Goal: Transaction & Acquisition: Purchase product/service

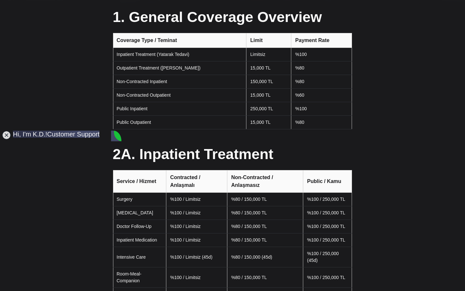
scroll to position [113, 0]
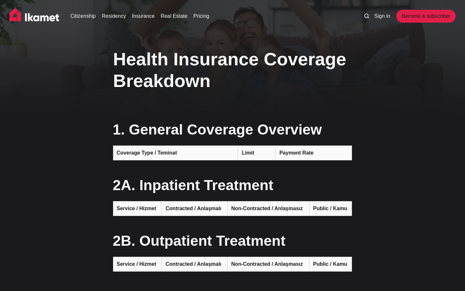
scroll to position [488, 0]
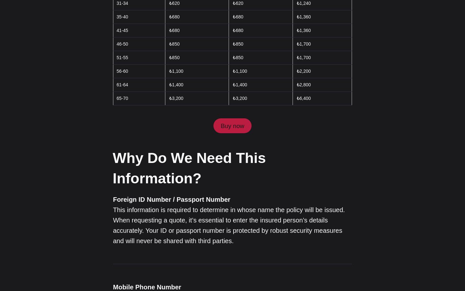
click at [238, 118] on link "Buy now" at bounding box center [233, 125] width 38 height 15
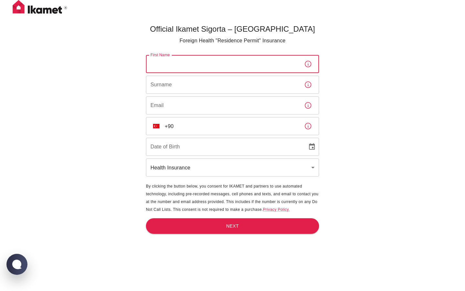
click at [240, 60] on input "First Name" at bounding box center [222, 64] width 153 height 18
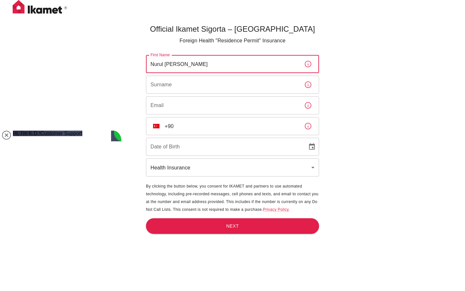
type input "Nurul Aishah Elyani Binti"
click at [169, 85] on input "Surname" at bounding box center [222, 85] width 153 height 18
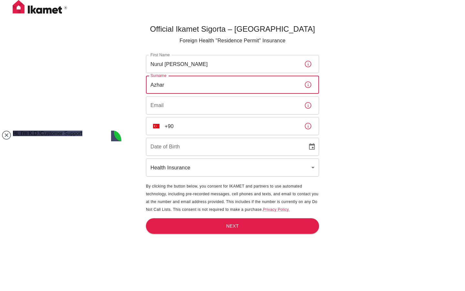
type input "Azhar"
click at [153, 109] on input "Email" at bounding box center [222, 105] width 153 height 18
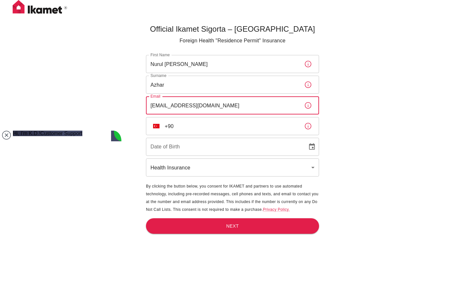
type input "Elyaniazhar@gmail.com"
click at [188, 122] on input "+90" at bounding box center [232, 126] width 134 height 18
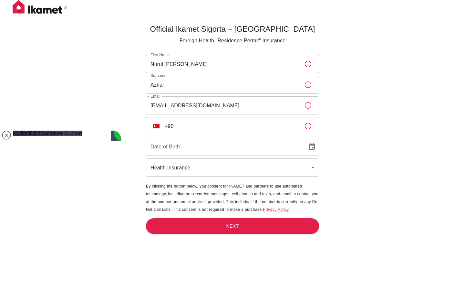
click at [163, 125] on div "​ TR +90 ​" at bounding box center [232, 126] width 173 height 18
click at [159, 125] on img "Select country" at bounding box center [156, 126] width 6 height 5
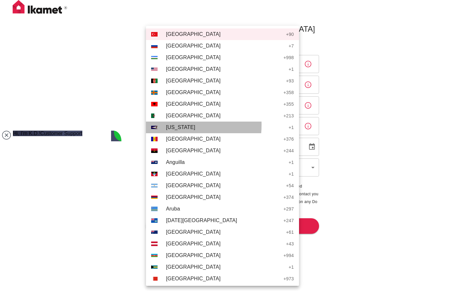
click at [159, 125] on li "AS American Samoa + 1" at bounding box center [222, 127] width 153 height 12
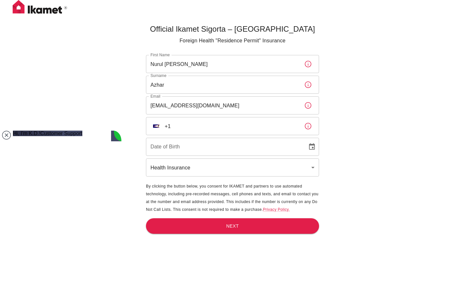
click at [159, 120] on div "​ AS +1 ​" at bounding box center [232, 126] width 173 height 18
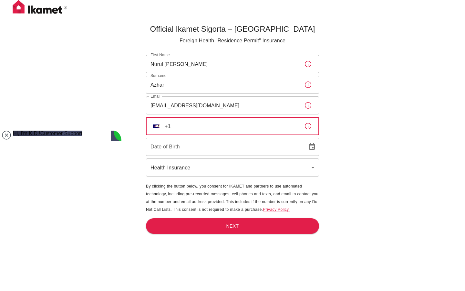
click at [156, 125] on img "Select country" at bounding box center [156, 125] width 6 height 3
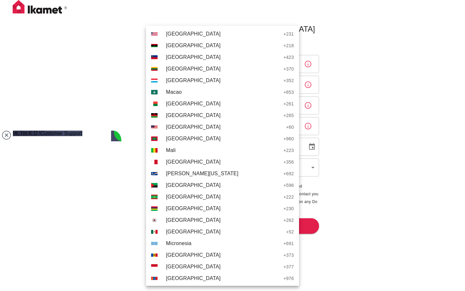
scroll to position [1488, 0]
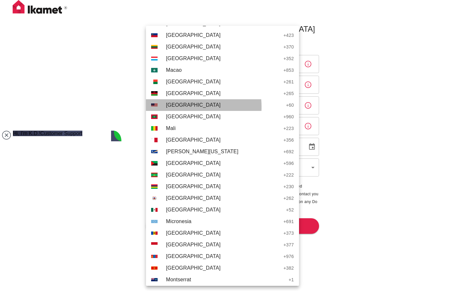
click at [174, 107] on span "Malaysia" at bounding box center [224, 105] width 117 height 8
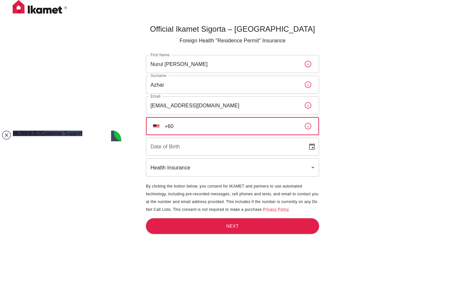
click at [191, 126] on input "+60" at bounding box center [232, 126] width 134 height 18
type input "+60 16 594 3581"
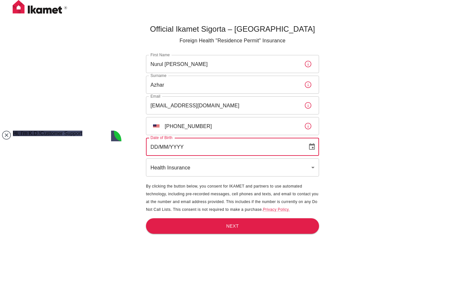
click at [197, 144] on input "DD/MM/YYYY" at bounding box center [224, 147] width 157 height 18
type input "26/02/2005"
click at [199, 166] on body "Official Ikamet Sigorta – Turkey Foreign Health "Residence Permit" Insurance Fi…" at bounding box center [232, 156] width 465 height 312
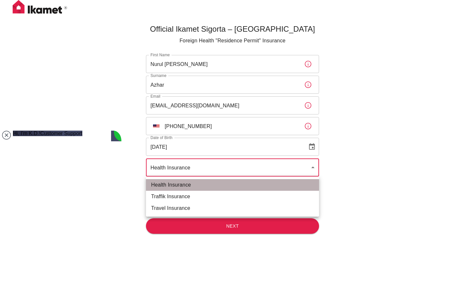
click at [202, 185] on li "Health Insurance" at bounding box center [232, 185] width 173 height 12
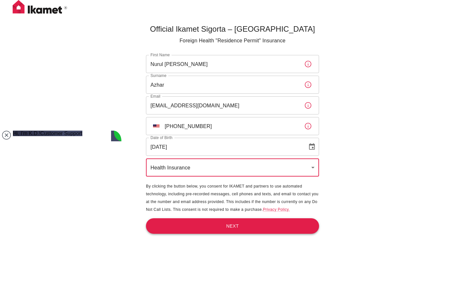
click at [212, 225] on button "Next" at bounding box center [232, 226] width 173 height 16
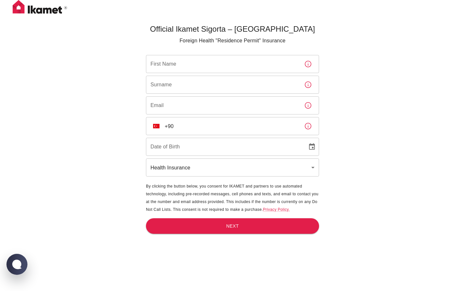
click at [195, 67] on input "First Name" at bounding box center [222, 64] width 153 height 18
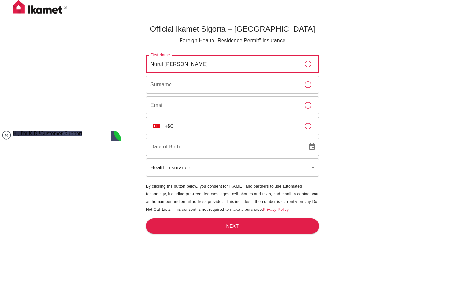
type input "Nurul Aishah Elyani Binti"
click at [167, 83] on input "Surname" at bounding box center [222, 85] width 153 height 18
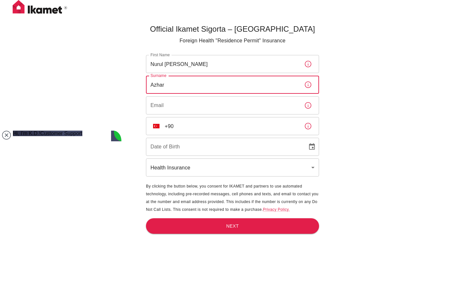
type input "Azhar"
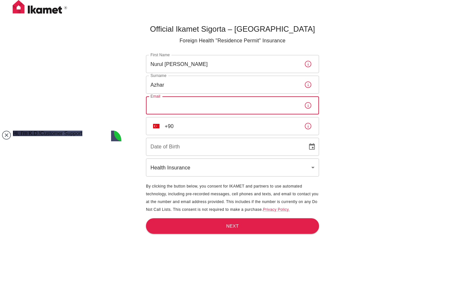
click at [161, 106] on input "Email" at bounding box center [222, 105] width 153 height 18
type input "Elyaniazhar@gmail.com"
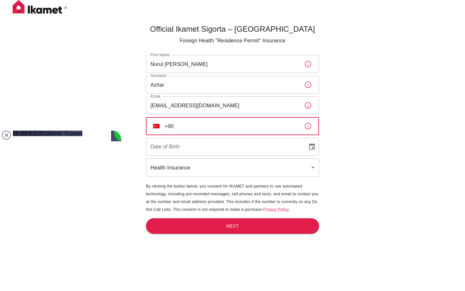
click at [195, 125] on input "+90" at bounding box center [232, 126] width 134 height 18
click at [154, 125] on img "Select country" at bounding box center [156, 126] width 6 height 5
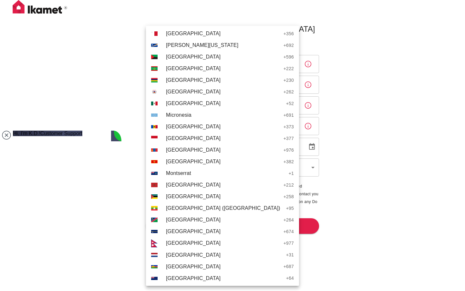
scroll to position [1535, 0]
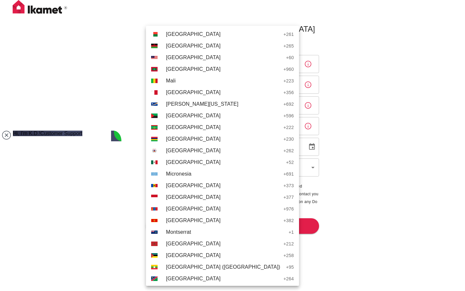
click at [180, 57] on span "Malaysia" at bounding box center [224, 58] width 117 height 8
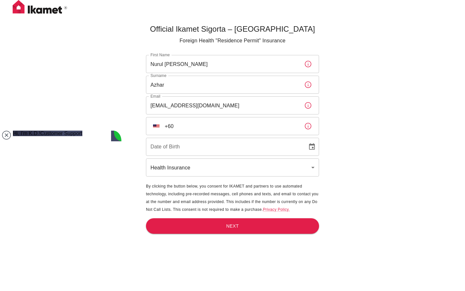
click at [192, 129] on input "+60" at bounding box center [232, 126] width 134 height 18
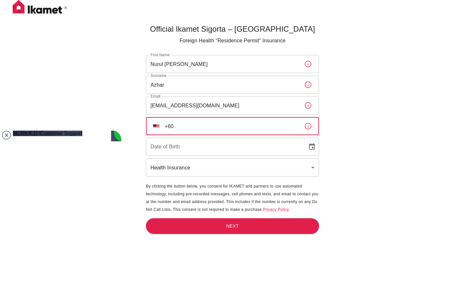
type input "+60 16 594 3581"
click at [187, 148] on input "DD/MM/YYYY" at bounding box center [224, 147] width 157 height 18
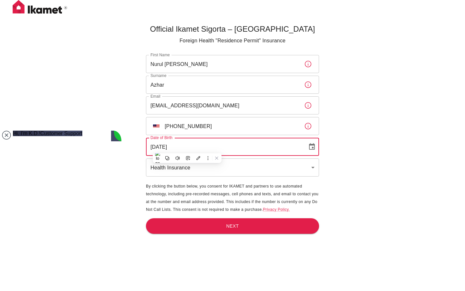
type input "26/02/2005"
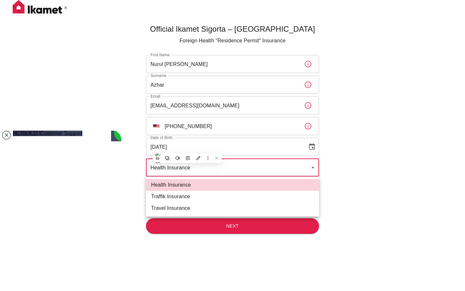
click at [197, 172] on body "Official Ikamet Sigorta – Turkey Foreign Health "Residence Permit" Insurance Fi…" at bounding box center [232, 156] width 465 height 312
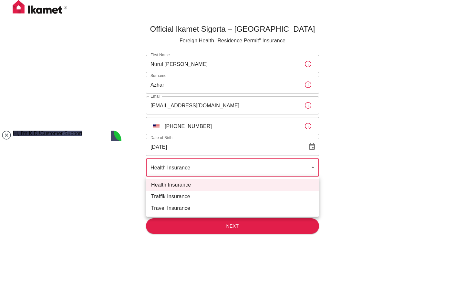
click at [249, 226] on div at bounding box center [232, 145] width 465 height 291
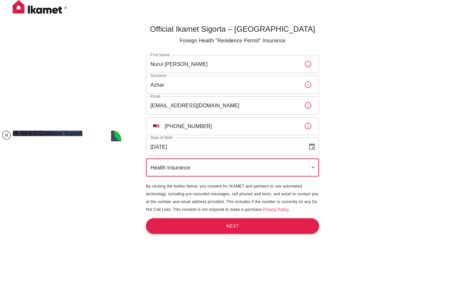
click at [248, 226] on button "Next" at bounding box center [232, 226] width 173 height 16
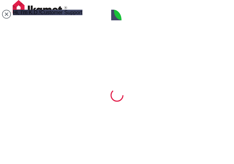
click at [135, 98] on div at bounding box center [117, 95] width 178 height 148
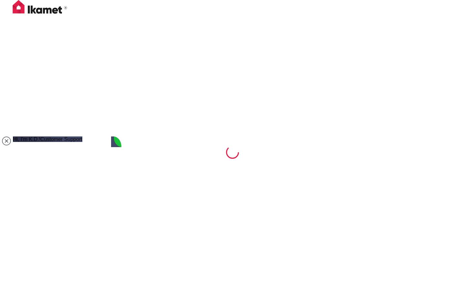
type textarea "hi"
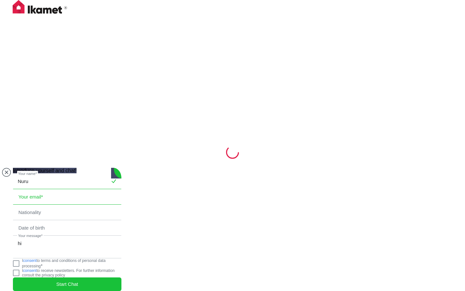
type input "Nurul Aishah Elyani Binti Azhar"
click at [51, 189] on input "email" at bounding box center [67, 196] width 108 height 15
type input "elyaniazhar@gmail.com"
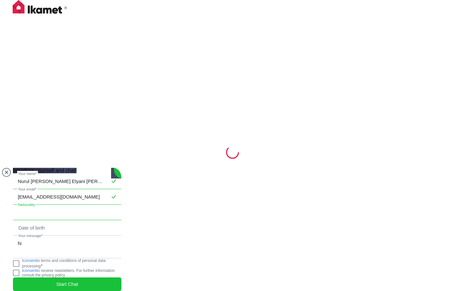
click at [48, 205] on input "text" at bounding box center [67, 212] width 108 height 15
type input "m"
type input "Malaysia"
click at [40, 221] on input "text" at bounding box center [67, 227] width 108 height 15
type input "25 February 2005"
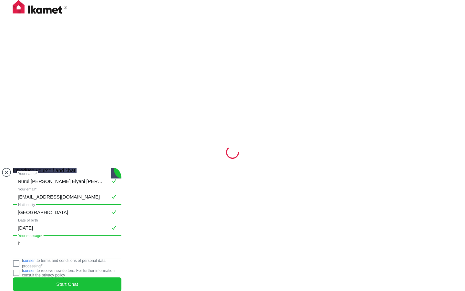
click at [31, 245] on textarea "hi" at bounding box center [67, 247] width 108 height 22
click at [19, 260] on jdiv at bounding box center [16, 263] width 6 height 6
click at [30, 236] on textarea "hi" at bounding box center [67, 247] width 108 height 22
type textarea "hi, i want to buy health insurance fo"
